Goal: Task Accomplishment & Management: Use online tool/utility

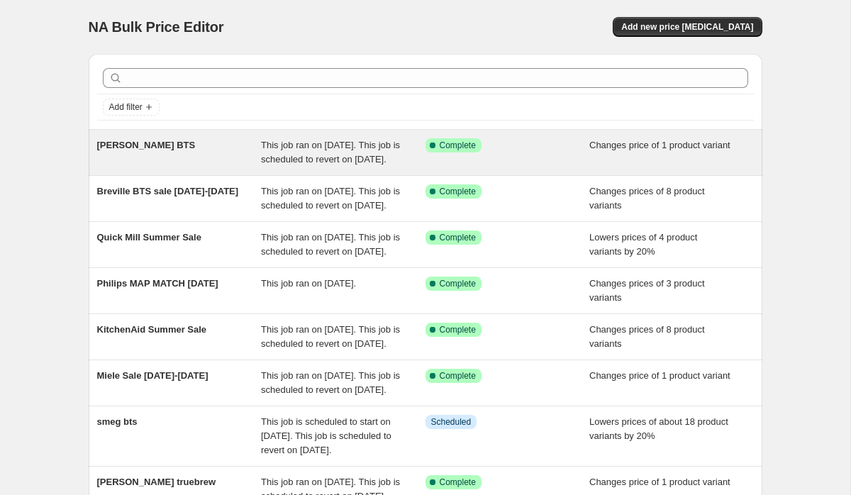
click at [145, 150] on span "[PERSON_NAME] BTS" at bounding box center [146, 145] width 99 height 11
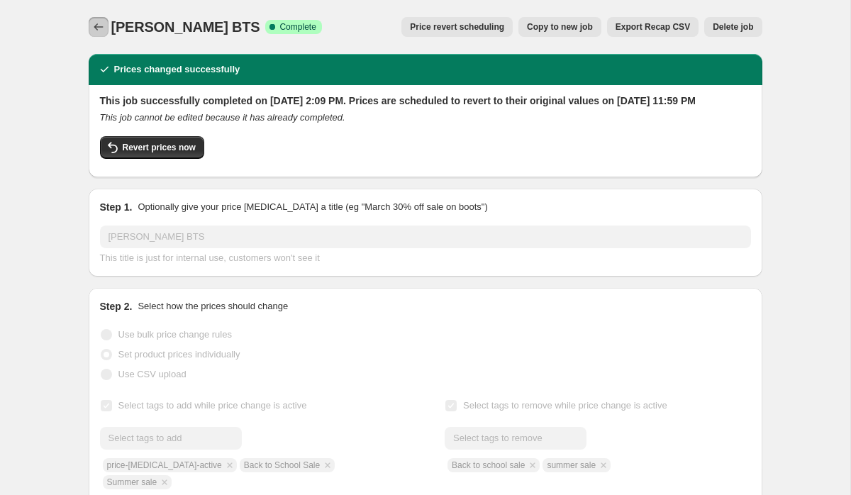
click at [95, 27] on icon "Price change jobs" at bounding box center [98, 27] width 14 height 14
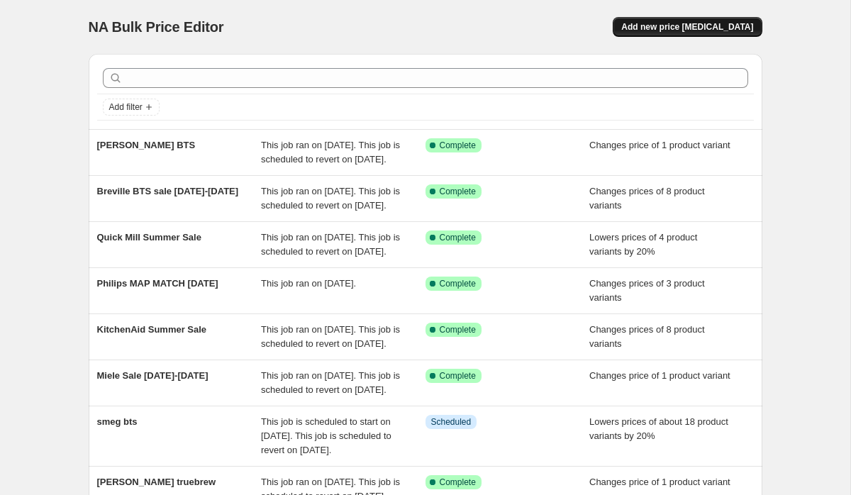
click at [676, 26] on span "Add new price [MEDICAL_DATA]" at bounding box center [687, 26] width 132 height 11
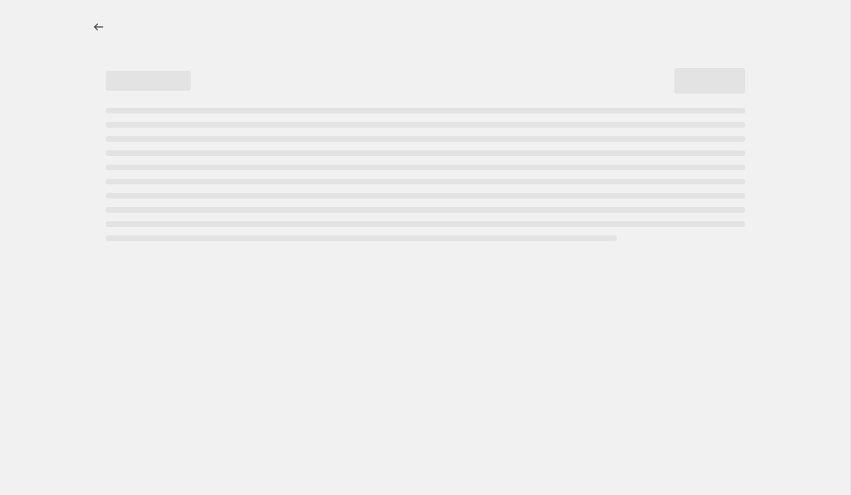
select select "percentage"
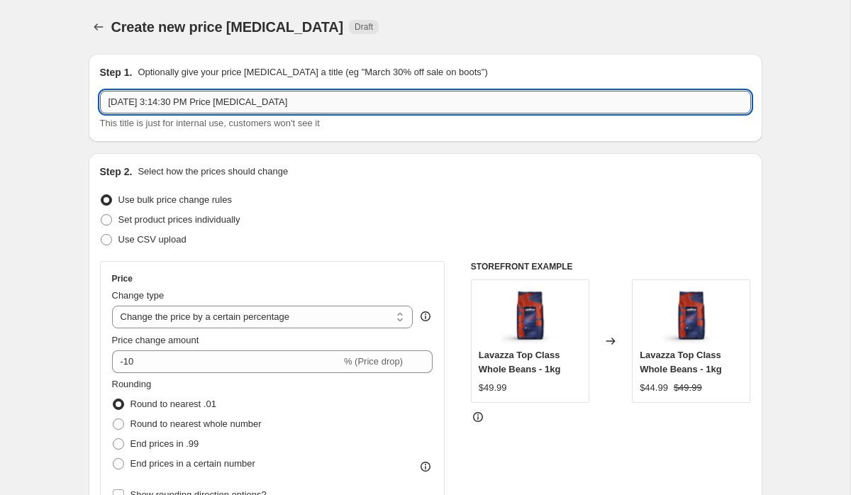
click at [501, 102] on input "[DATE] 3:14:30 PM Price [MEDICAL_DATA]" at bounding box center [425, 102] width 651 height 23
type input "L"
type input "dinamica plus silver BTS"
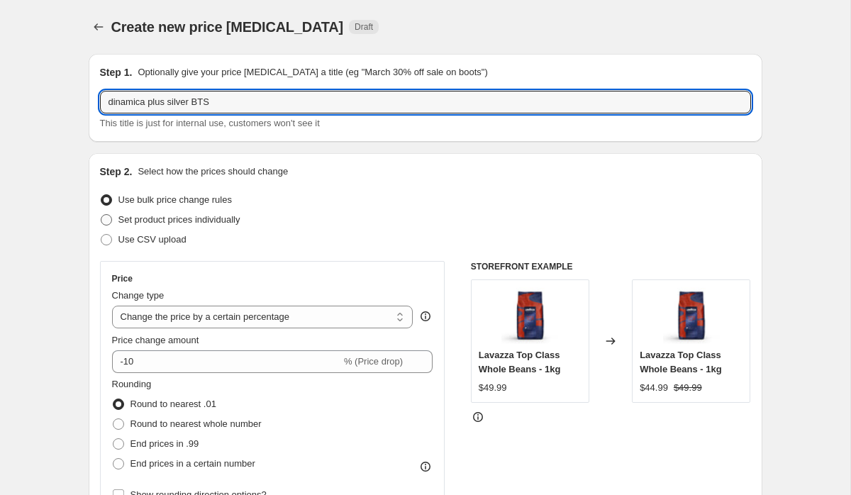
click at [234, 213] on span "Set product prices individually" at bounding box center [179, 220] width 122 height 14
click at [101, 214] on input "Set product prices individually" at bounding box center [101, 214] width 1 height 1
radio input "true"
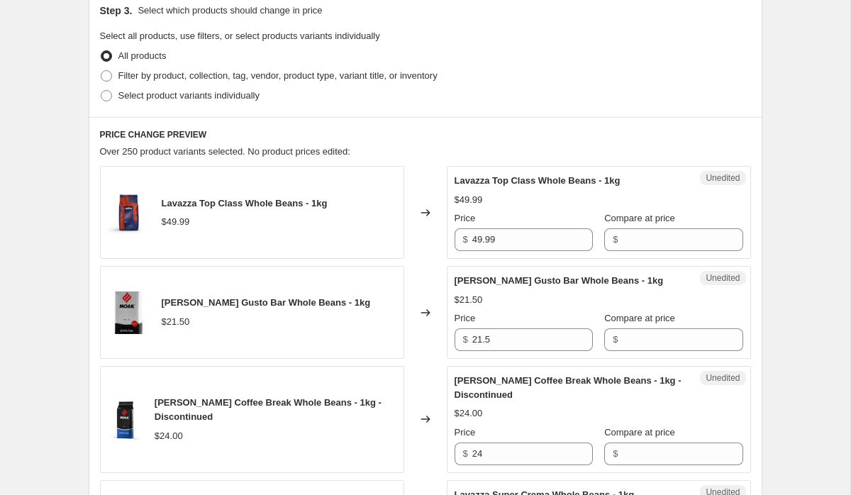
scroll to position [320, 0]
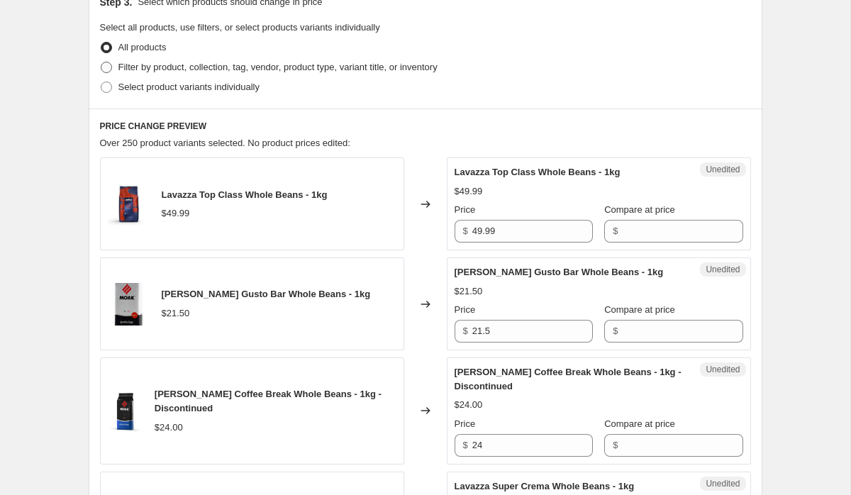
click at [239, 69] on span "Filter by product, collection, tag, vendor, product type, variant title, or inv…" at bounding box center [277, 67] width 319 height 11
click at [101, 62] on input "Filter by product, collection, tag, vendor, product type, variant title, or inv…" at bounding box center [101, 62] width 1 height 1
radio input "true"
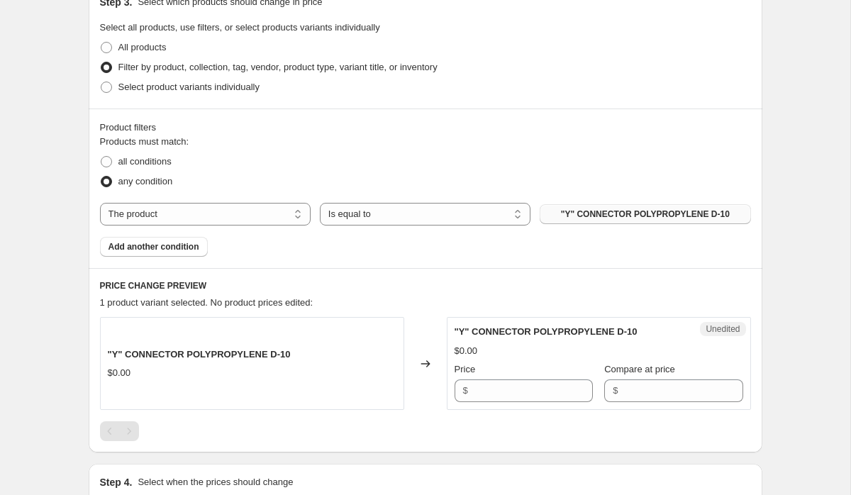
click at [631, 223] on button ""Y" CONNECTOR POLYPROPYLENE D-10" at bounding box center [645, 214] width 211 height 20
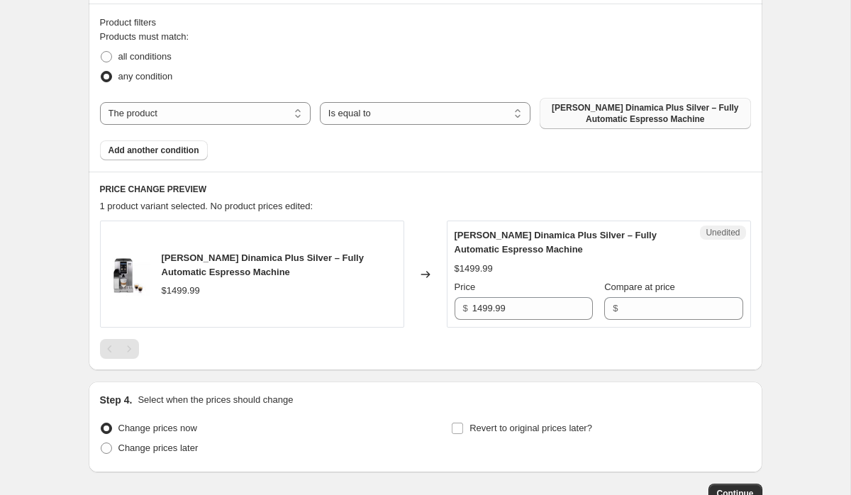
scroll to position [426, 0]
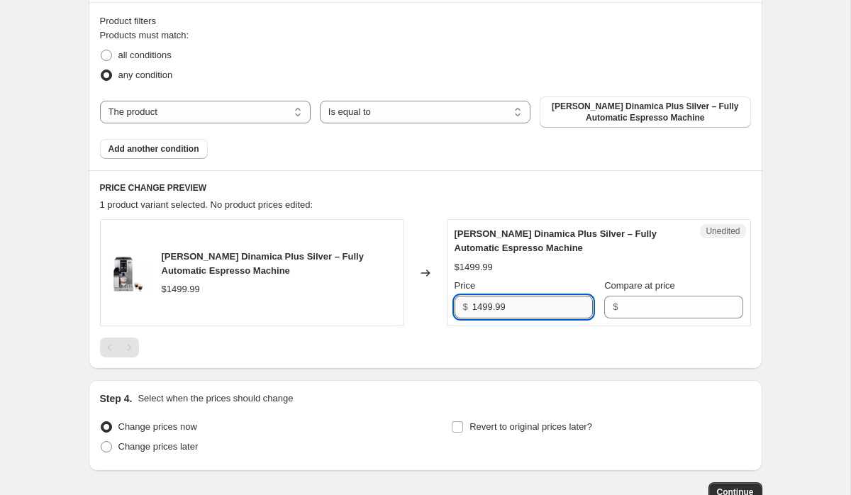
click at [518, 318] on input "1499.99" at bounding box center [532, 307] width 121 height 23
type input "1499.99"
click at [644, 303] on input "Compare at price" at bounding box center [682, 307] width 121 height 23
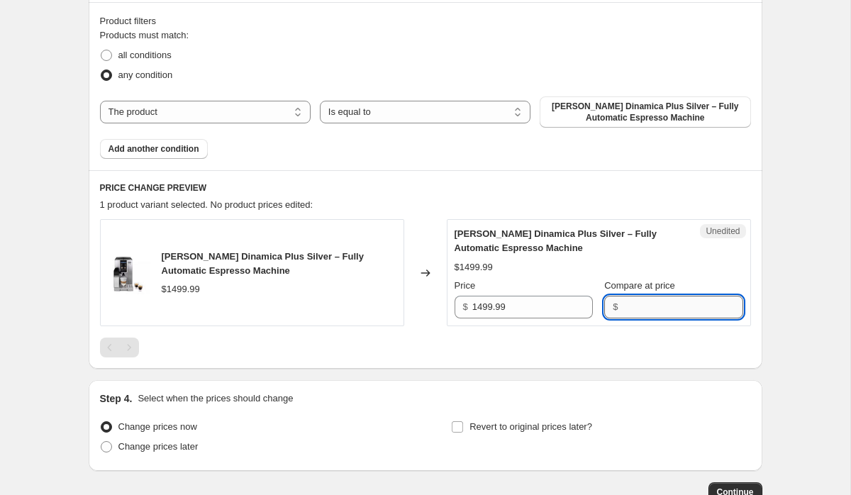
paste input "1499.99"
type input "1499.99"
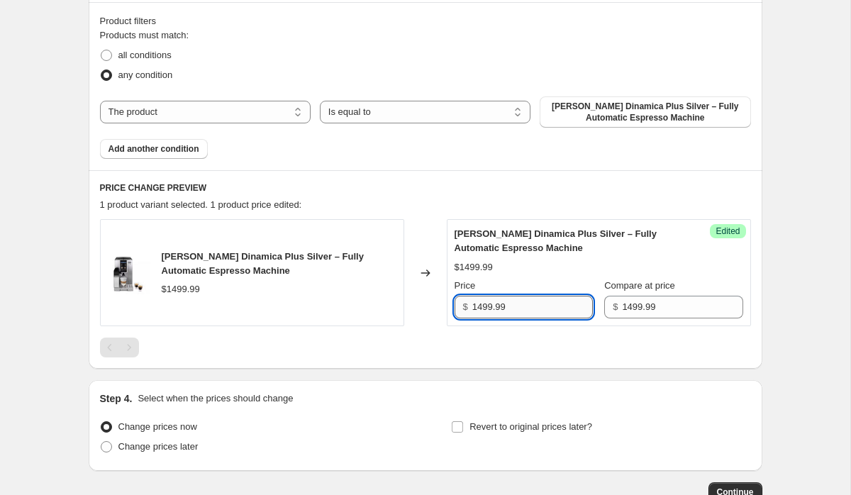
click at [483, 308] on input "1499.99" at bounding box center [532, 307] width 121 height 23
type input "1199.99"
click at [767, 369] on div "Create new price [MEDICAL_DATA]. This page is ready Create new price [MEDICAL_D…" at bounding box center [426, 81] width 708 height 1015
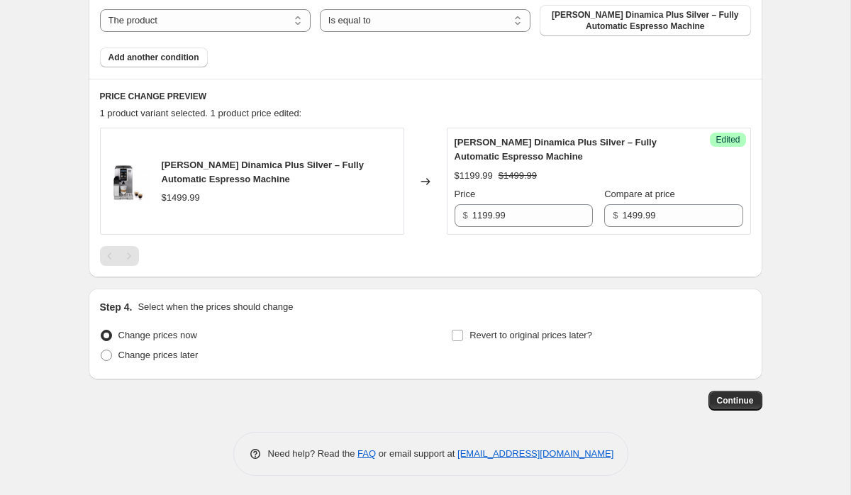
scroll to position [520, 0]
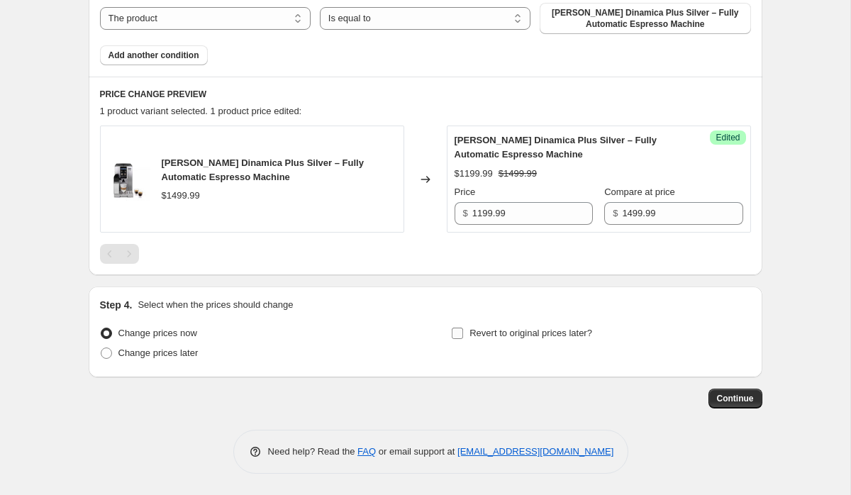
click at [488, 329] on span "Revert to original prices later?" at bounding box center [530, 333] width 123 height 11
click at [463, 329] on input "Revert to original prices later?" at bounding box center [457, 333] width 11 height 11
checkbox input "true"
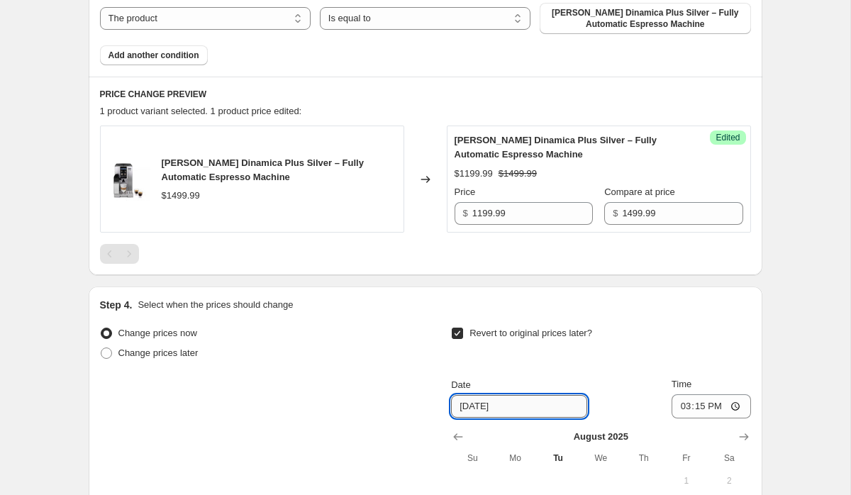
click at [506, 411] on input "[DATE]" at bounding box center [519, 406] width 136 height 23
click at [472, 414] on input "[DATE]" at bounding box center [519, 406] width 136 height 23
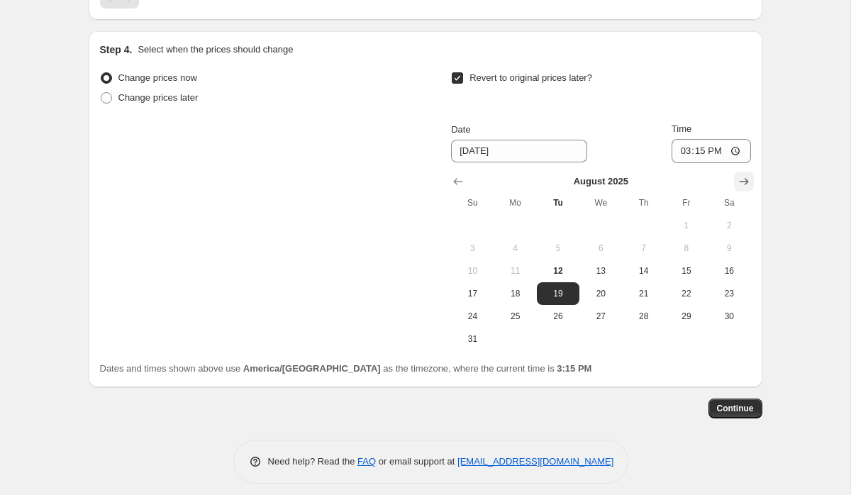
click at [737, 177] on icon "Show next month, September 2025" at bounding box center [744, 181] width 14 height 14
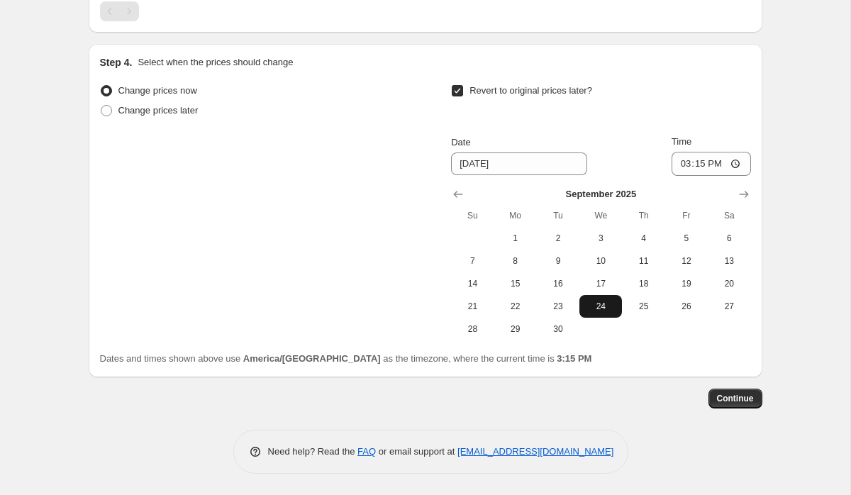
click at [608, 309] on span "24" at bounding box center [600, 306] width 31 height 11
type input "[DATE]"
click at [681, 165] on input "15:15" at bounding box center [710, 164] width 79 height 24
type input "23:59"
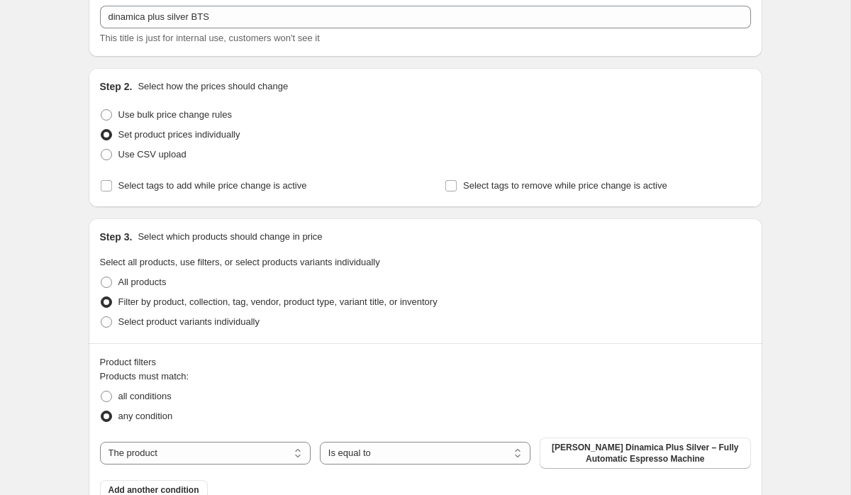
scroll to position [0, 0]
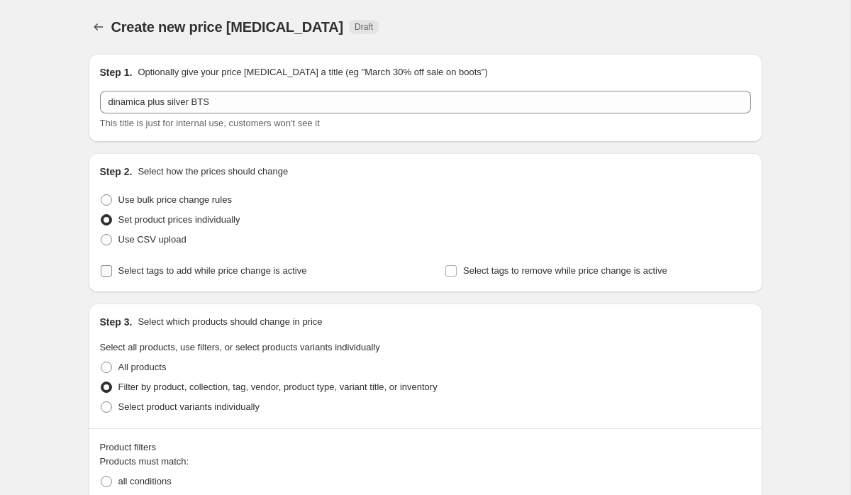
click at [120, 269] on span "Select tags to add while price change is active" at bounding box center [212, 270] width 189 height 11
click at [112, 269] on input "Select tags to add while price change is active" at bounding box center [106, 270] width 11 height 11
checkbox input "true"
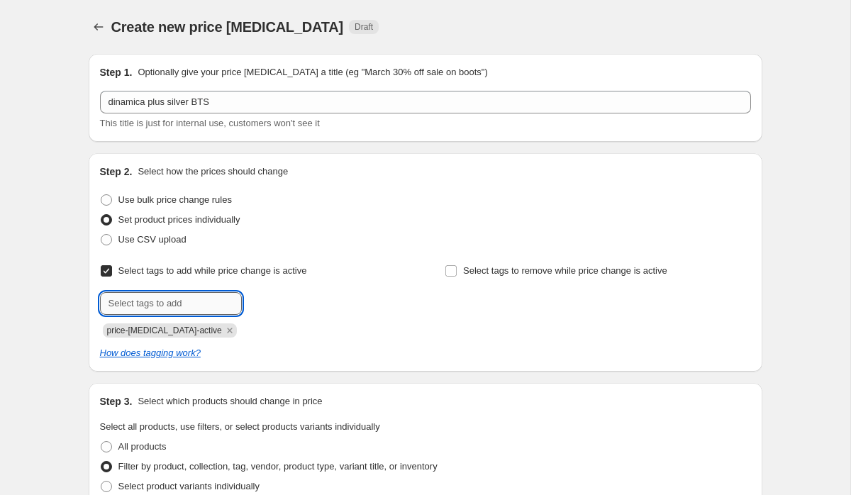
click at [165, 311] on input "text" at bounding box center [171, 303] width 142 height 23
type input "bts"
click at [285, 299] on span "bts" at bounding box center [278, 302] width 13 height 10
click at [177, 310] on input "text" at bounding box center [171, 303] width 142 height 23
type input "back to school sale"
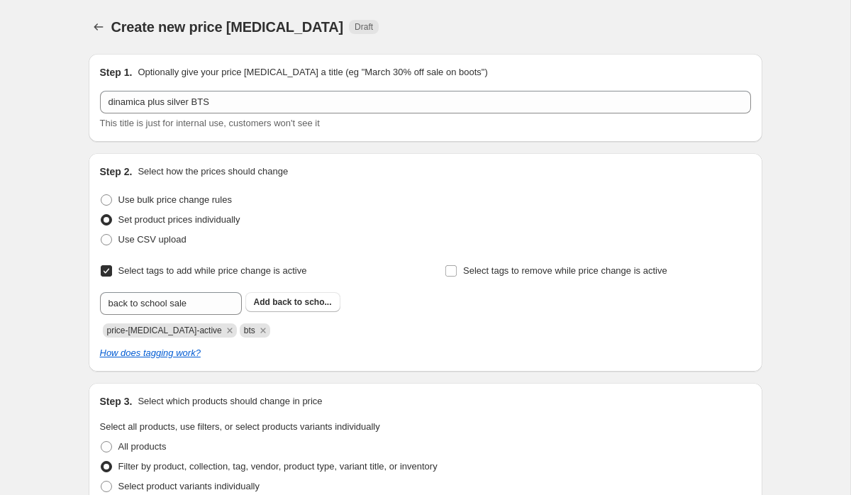
click at [292, 312] on div "back to school sale Add back to scho..." at bounding box center [253, 303] width 306 height 23
click at [291, 300] on span "back to scho..." at bounding box center [301, 302] width 59 height 10
click at [476, 262] on label "Select tags to remove while price change is active" at bounding box center [556, 271] width 223 height 20
click at [457, 265] on input "Select tags to remove while price change is active" at bounding box center [450, 270] width 11 height 11
checkbox input "true"
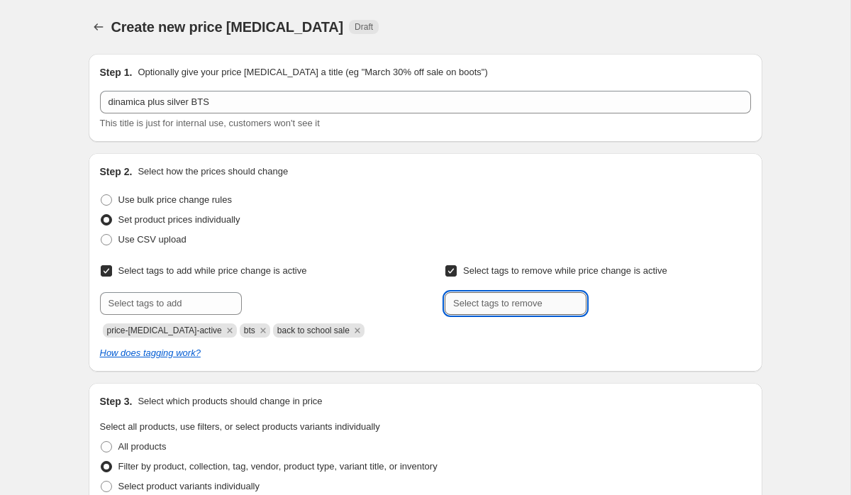
click at [491, 300] on input "text" at bounding box center [516, 303] width 142 height 23
type input "back to school sale"
click at [641, 306] on span "back to scho..." at bounding box center [647, 302] width 59 height 10
click at [520, 306] on input "text" at bounding box center [516, 303] width 142 height 23
type input "bts"
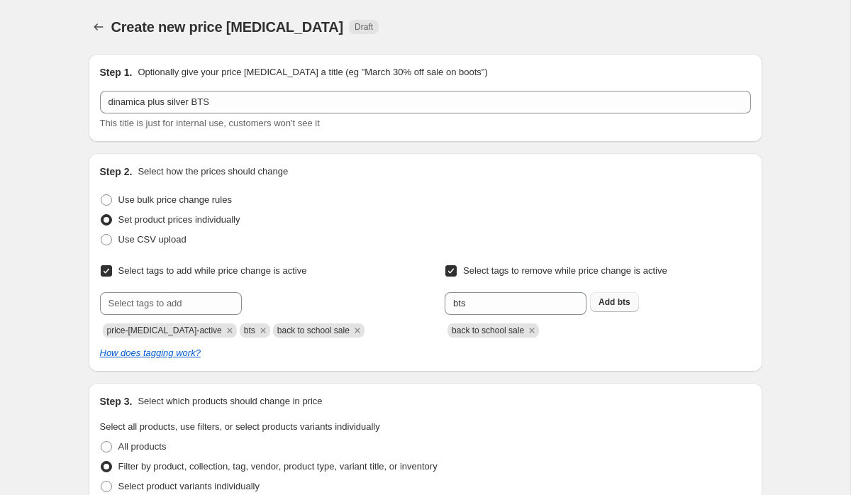
click at [614, 303] on b "Add" at bounding box center [606, 302] width 16 height 10
click at [633, 346] on div "How does tagging work?" at bounding box center [425, 353] width 651 height 14
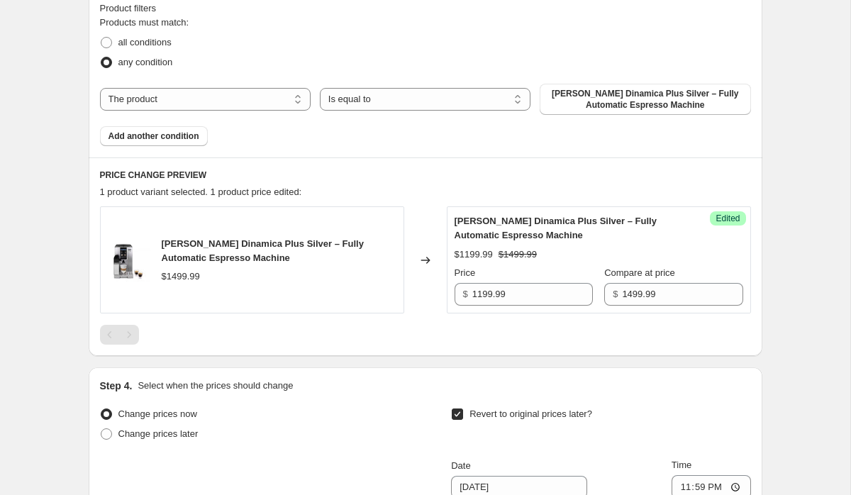
scroll to position [842, 0]
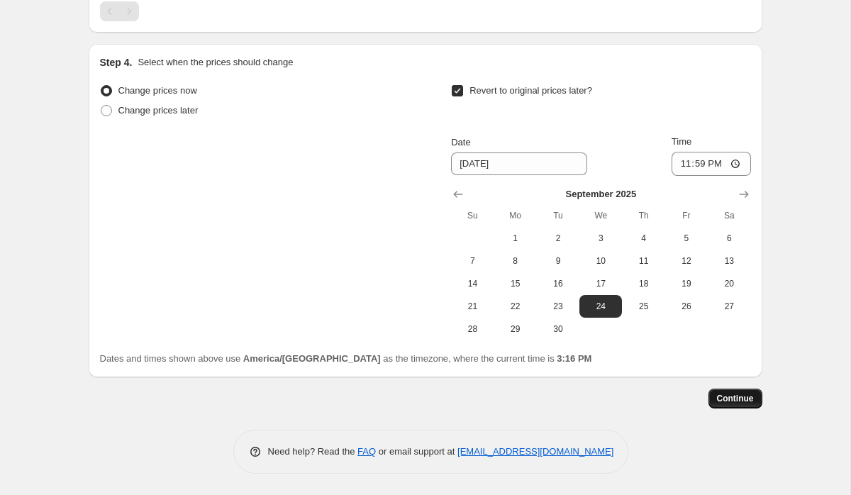
click at [746, 401] on span "Continue" at bounding box center [735, 398] width 37 height 11
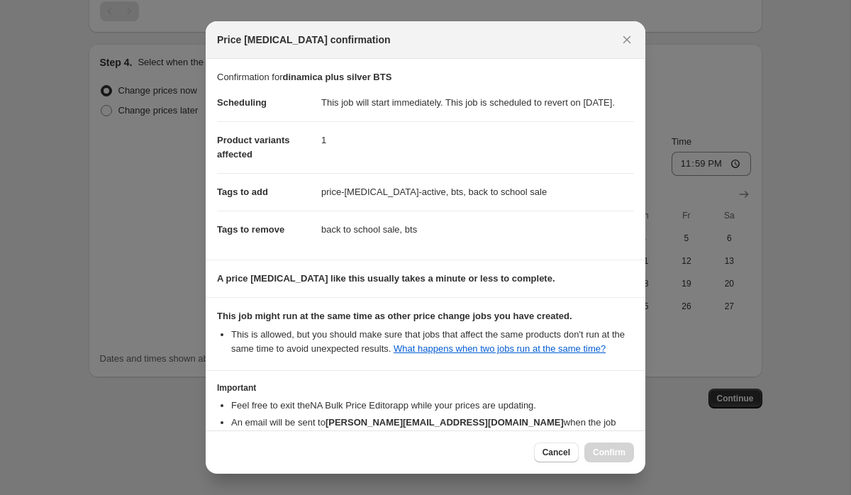
scroll to position [116, 0]
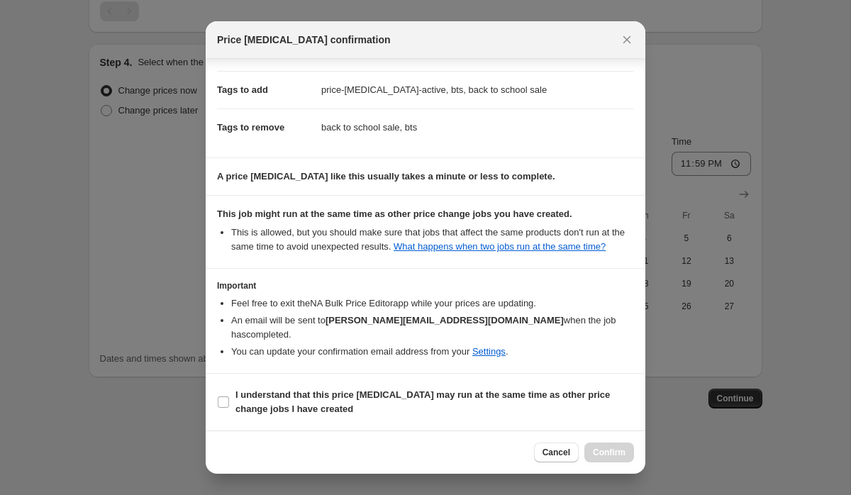
click at [529, 394] on b "I understand that this price [MEDICAL_DATA] may run at the same time as other p…" at bounding box center [422, 401] width 374 height 25
click at [229, 396] on input "I understand that this price [MEDICAL_DATA] may run at the same time as other p…" at bounding box center [223, 401] width 11 height 11
checkbox input "true"
click at [597, 458] on button "Confirm" at bounding box center [609, 452] width 50 height 20
